Goal: Task Accomplishment & Management: Complete application form

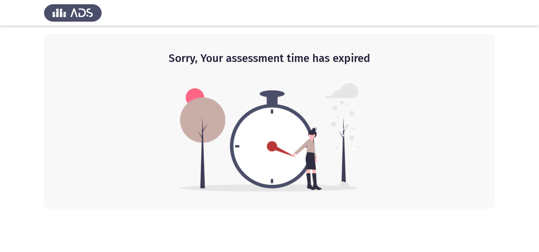
click at [222, 57] on h2 "Sorry, Your assessment time has expired" at bounding box center [269, 58] width 417 height 15
drag, startPoint x: 163, startPoint y: 56, endPoint x: 354, endPoint y: 53, distance: 191.1
click at [338, 52] on h2 "Sorry, Your assessment time has expired" at bounding box center [269, 58] width 417 height 15
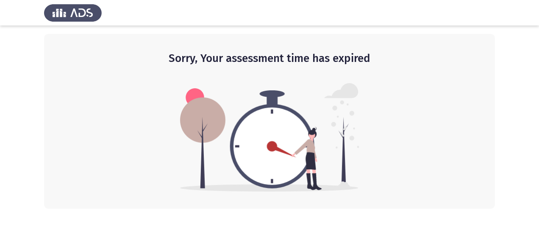
drag, startPoint x: 373, startPoint y: 58, endPoint x: 171, endPoint y: 47, distance: 201.9
click at [197, 58] on h2 "Sorry, Your assessment time has expired" at bounding box center [269, 58] width 417 height 15
click at [194, 59] on h2 "Sorry, Your assessment time has expired" at bounding box center [269, 58] width 417 height 15
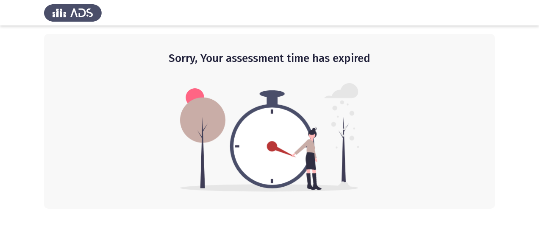
click at [194, 59] on h2 "Sorry, Your assessment time has expired" at bounding box center [269, 58] width 417 height 15
